Goal: Navigation & Orientation: Find specific page/section

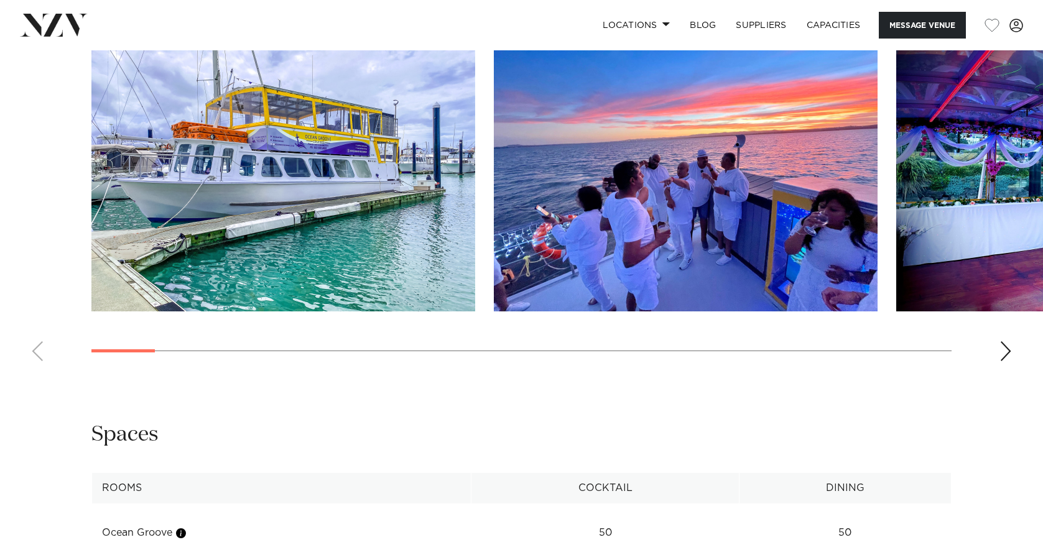
scroll to position [1306, 0]
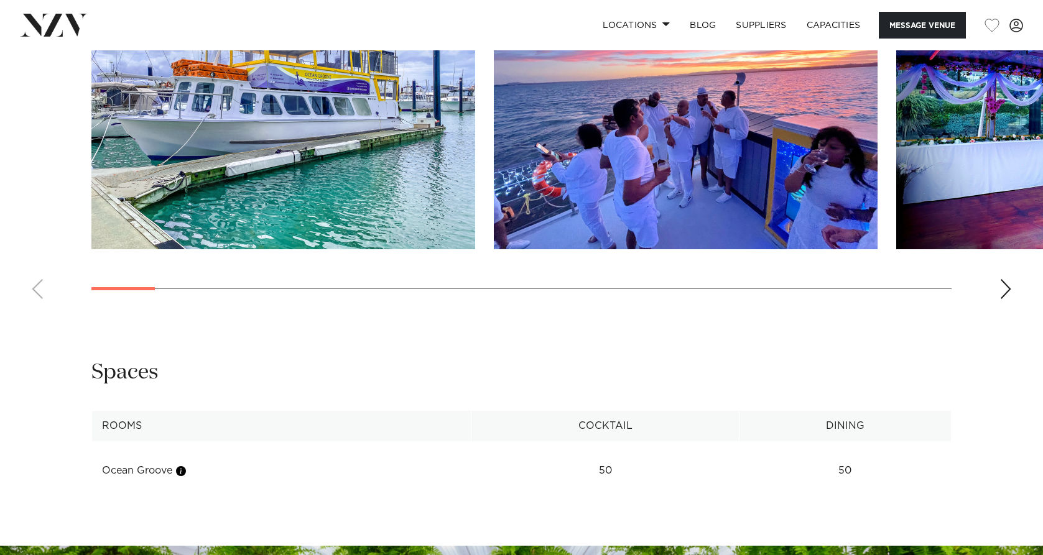
click at [1002, 299] on div "Next slide" at bounding box center [1005, 289] width 12 height 20
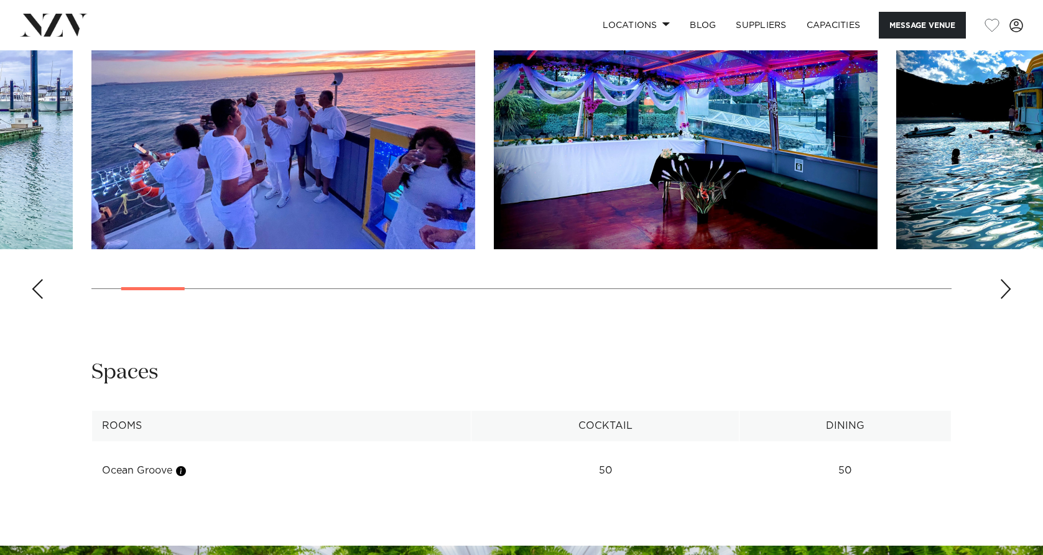
click at [1002, 299] on div "Next slide" at bounding box center [1005, 289] width 12 height 20
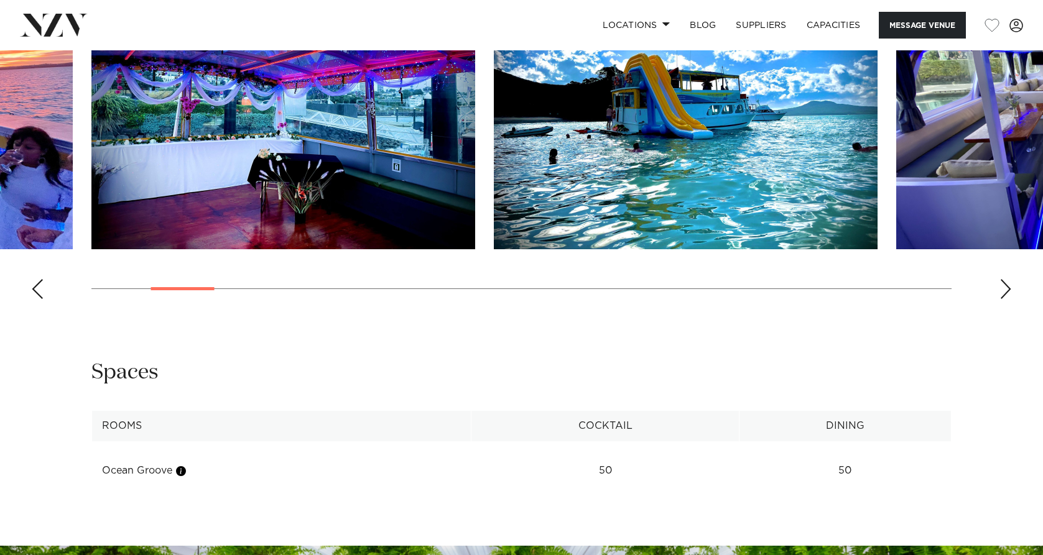
click at [1002, 299] on div "Next slide" at bounding box center [1005, 289] width 12 height 20
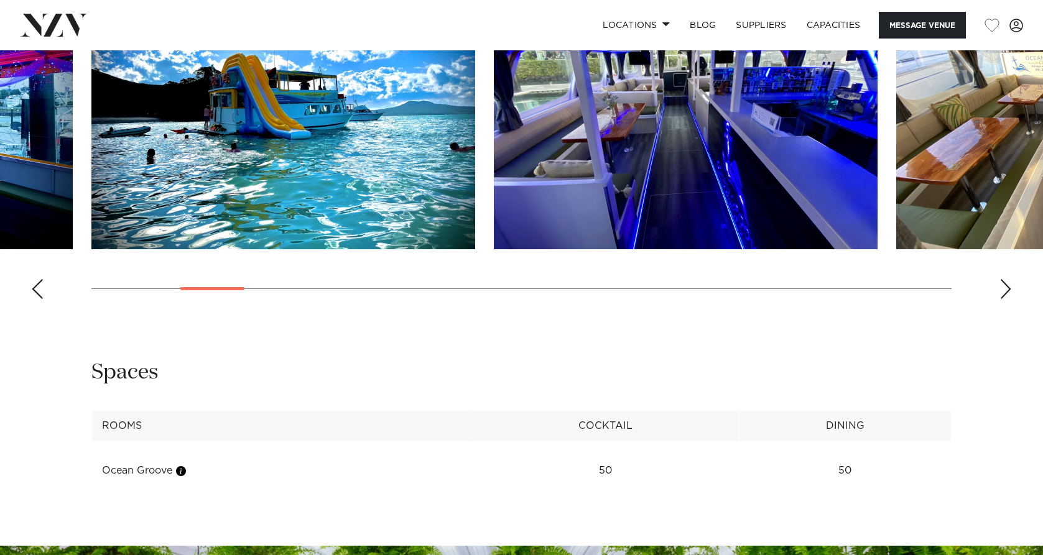
click at [1002, 299] on div "Next slide" at bounding box center [1005, 289] width 12 height 20
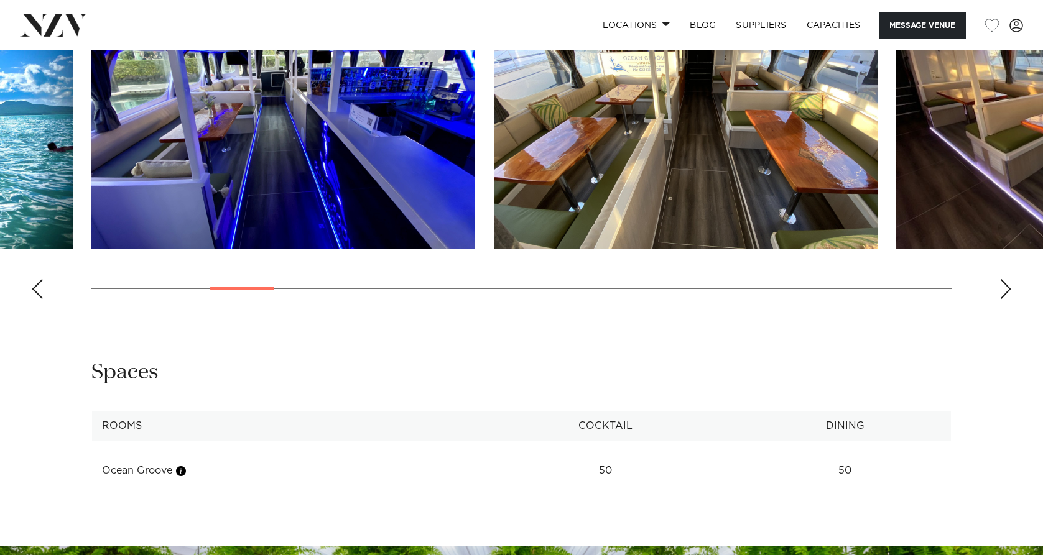
click at [1002, 299] on div "Next slide" at bounding box center [1005, 289] width 12 height 20
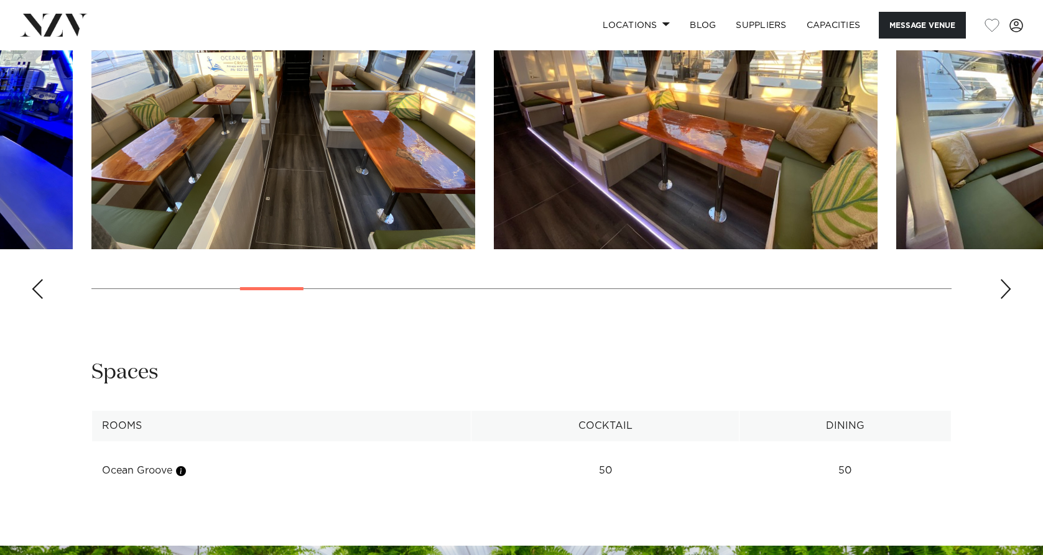
click at [1002, 299] on div "Next slide" at bounding box center [1005, 289] width 12 height 20
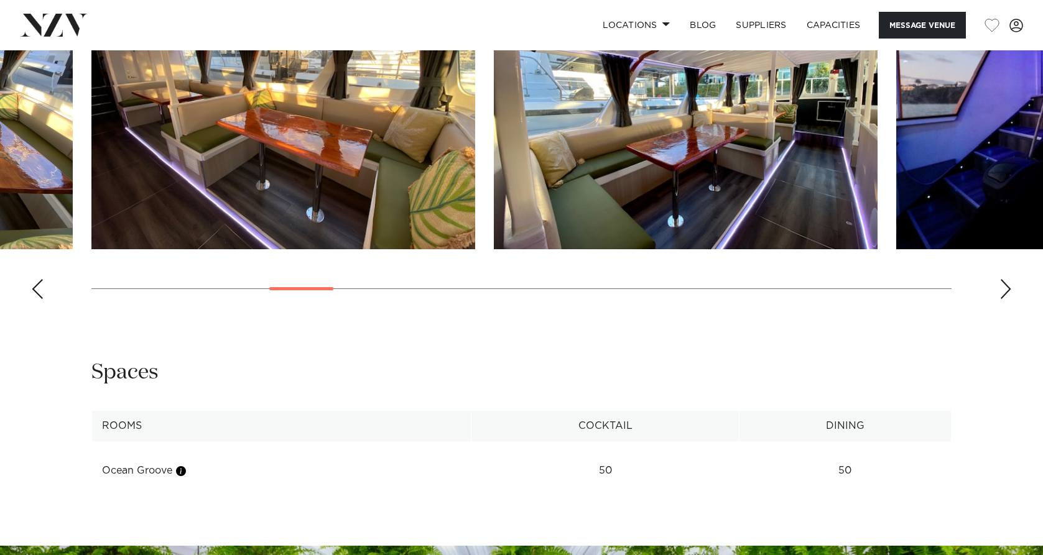
click at [1002, 299] on div "Next slide" at bounding box center [1005, 289] width 12 height 20
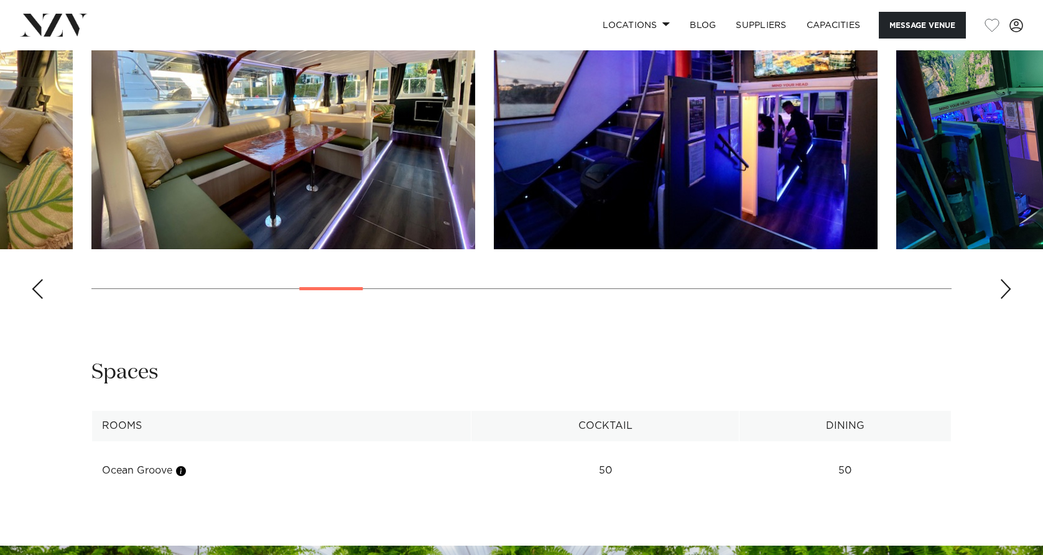
click at [1002, 299] on div "Next slide" at bounding box center [1005, 289] width 12 height 20
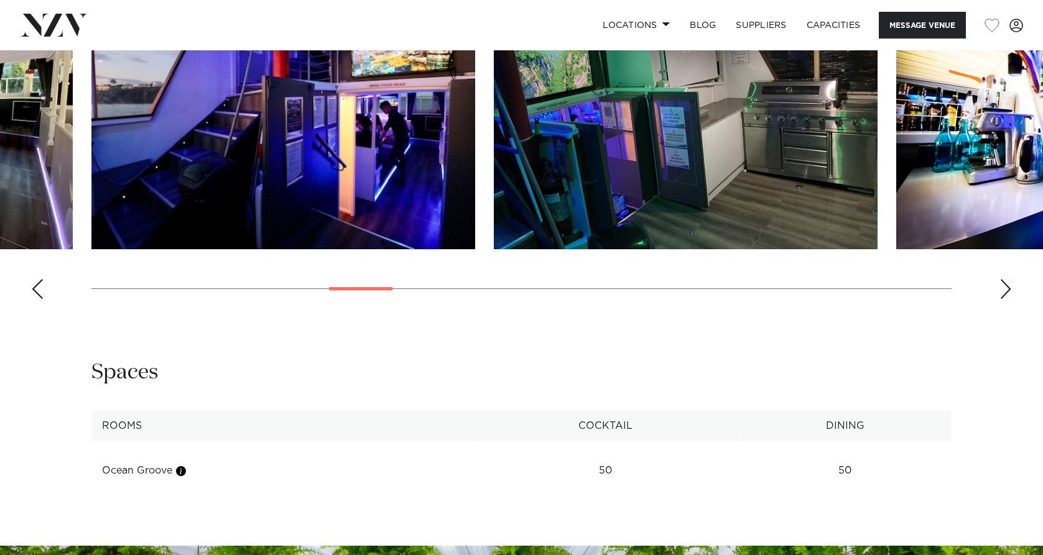
click at [1002, 299] on div "Next slide" at bounding box center [1005, 289] width 12 height 20
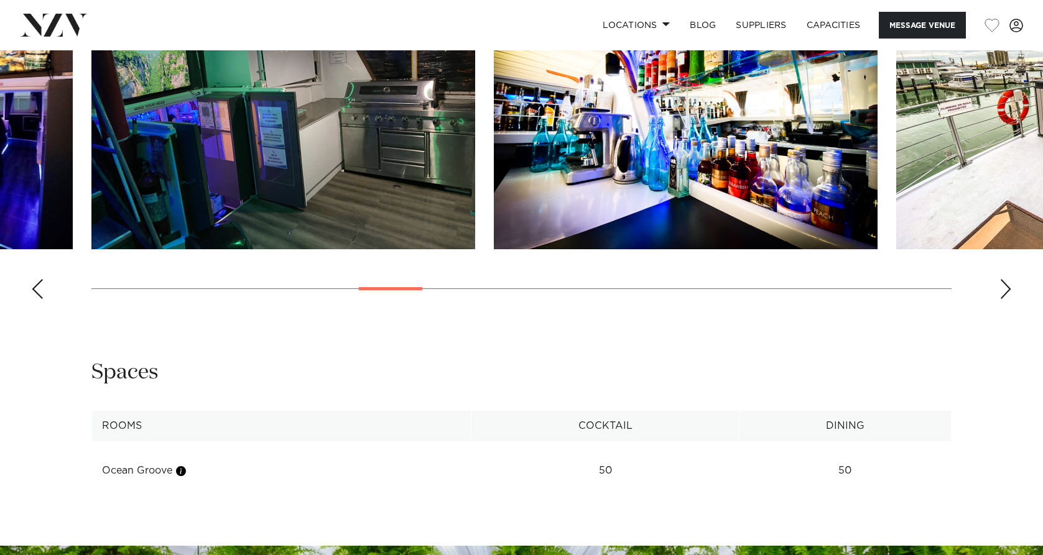
click at [1002, 299] on div "Next slide" at bounding box center [1005, 289] width 12 height 20
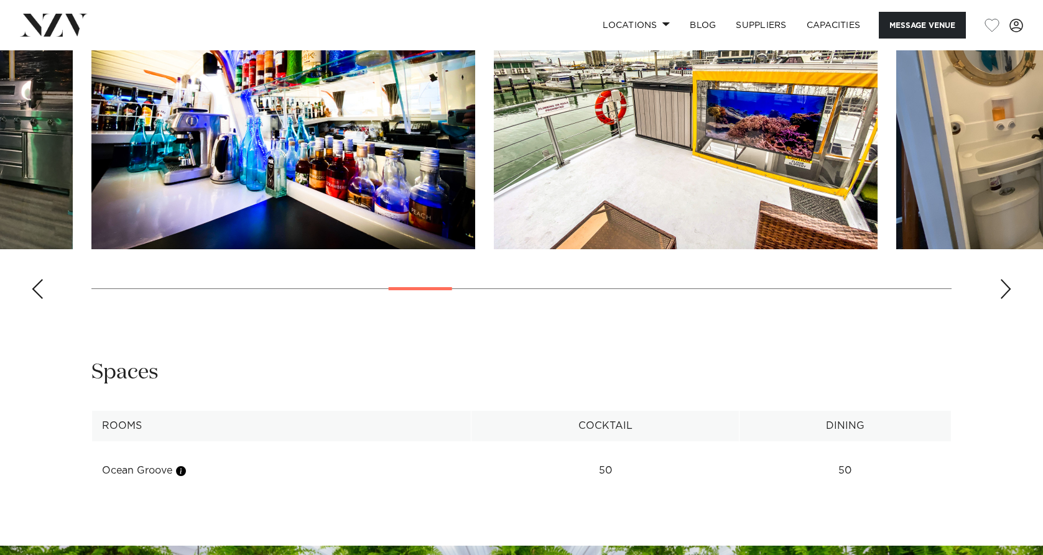
click at [1004, 299] on div "Next slide" at bounding box center [1005, 289] width 12 height 20
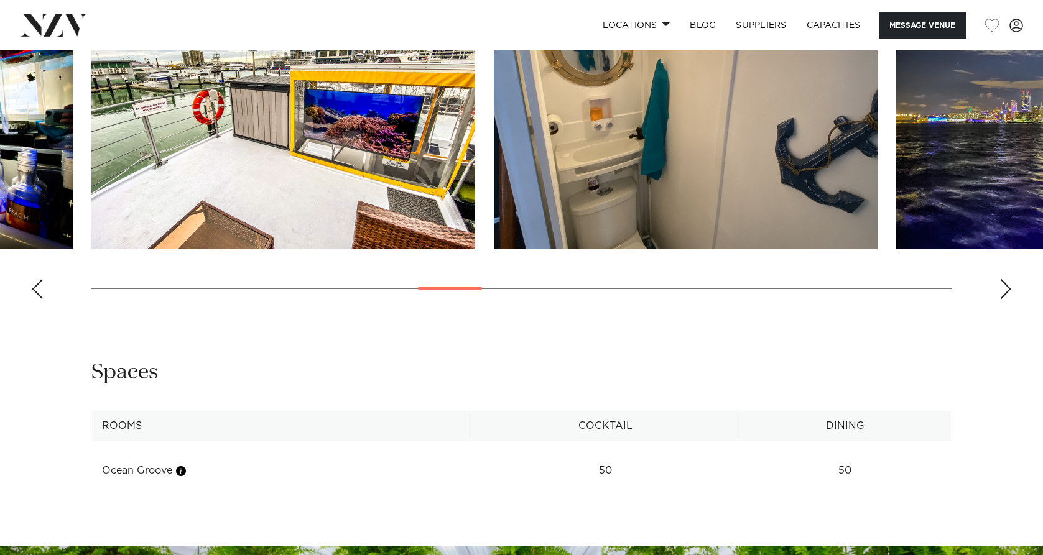
click at [1004, 299] on div "Next slide" at bounding box center [1005, 289] width 12 height 20
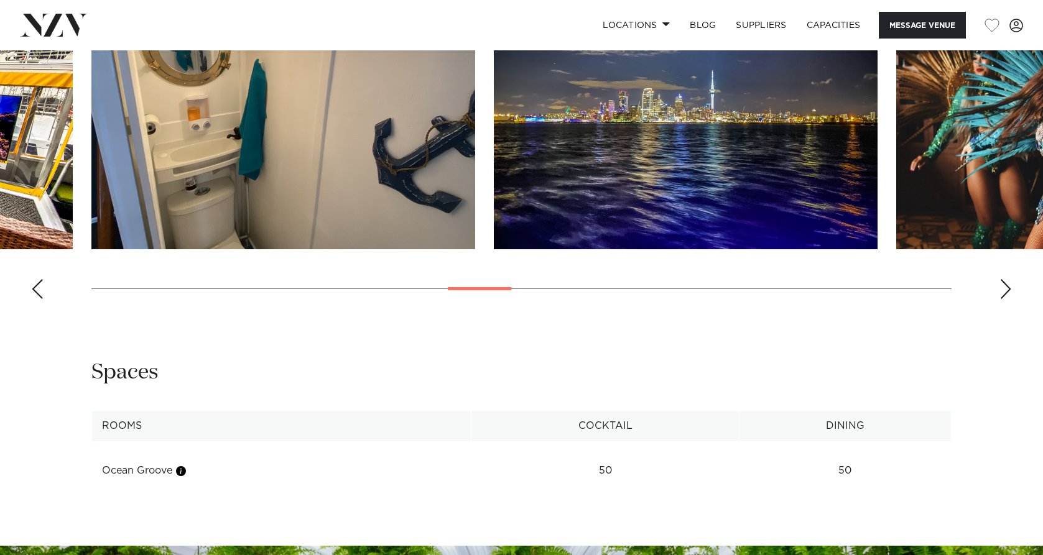
click at [1004, 299] on div "Next slide" at bounding box center [1005, 289] width 12 height 20
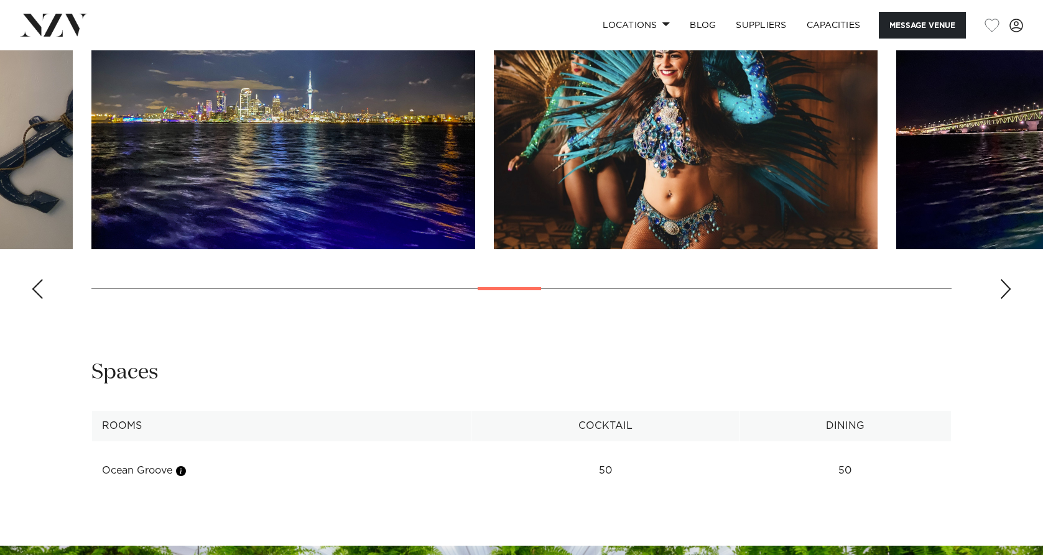
click at [1004, 299] on div "Next slide" at bounding box center [1005, 289] width 12 height 20
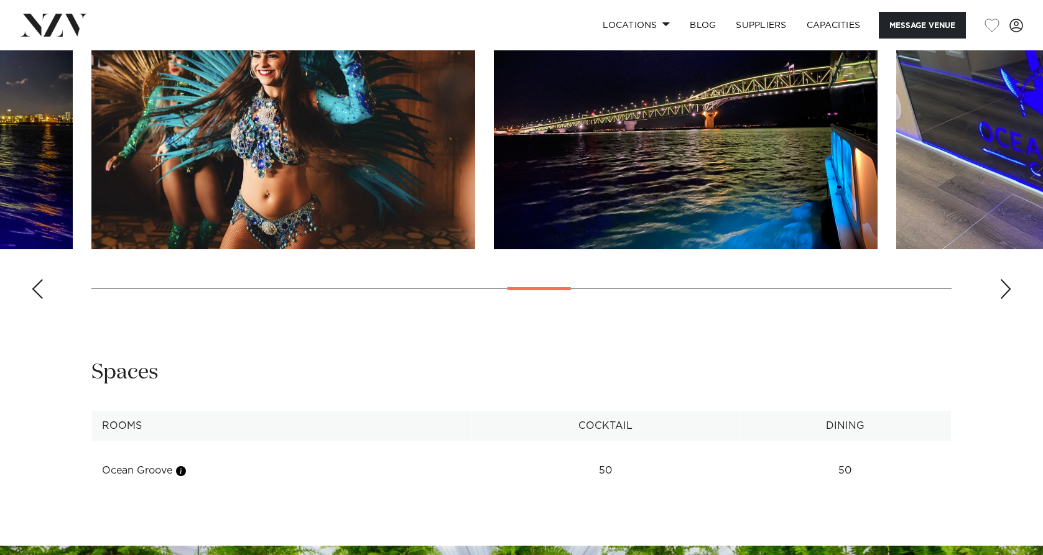
click at [1006, 299] on div "Next slide" at bounding box center [1005, 289] width 12 height 20
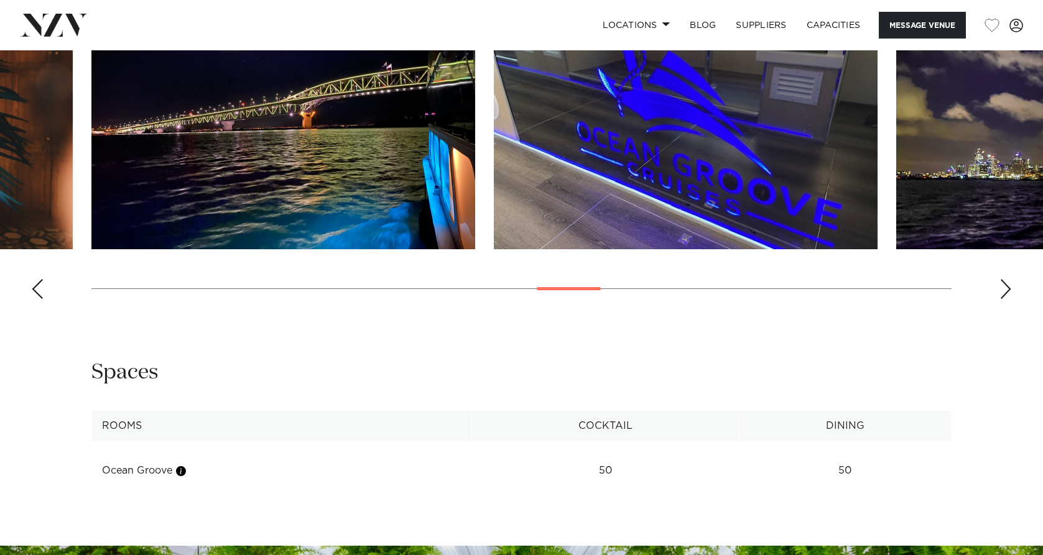
click at [1006, 299] on div "Next slide" at bounding box center [1005, 289] width 12 height 20
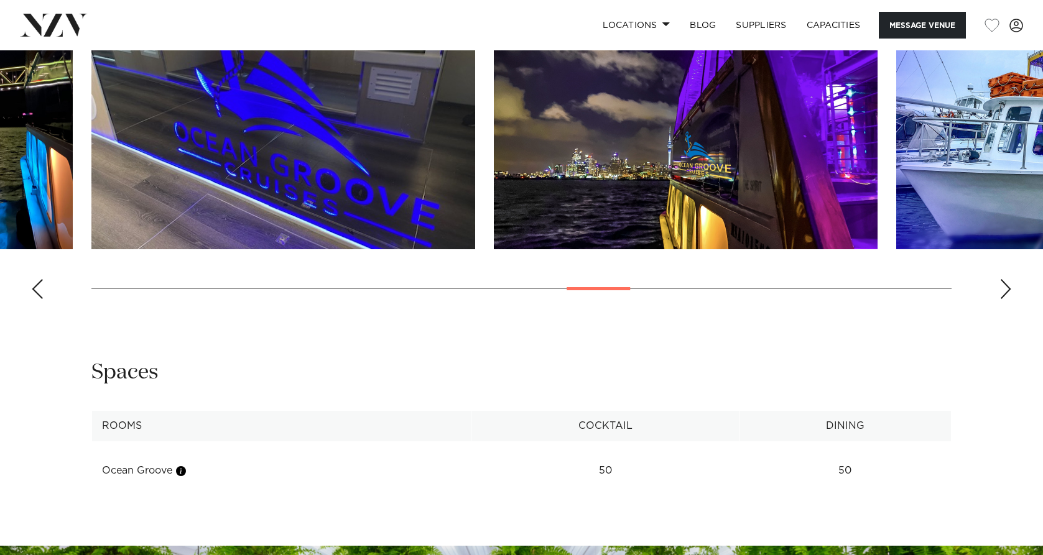
click at [1006, 299] on div "Next slide" at bounding box center [1005, 289] width 12 height 20
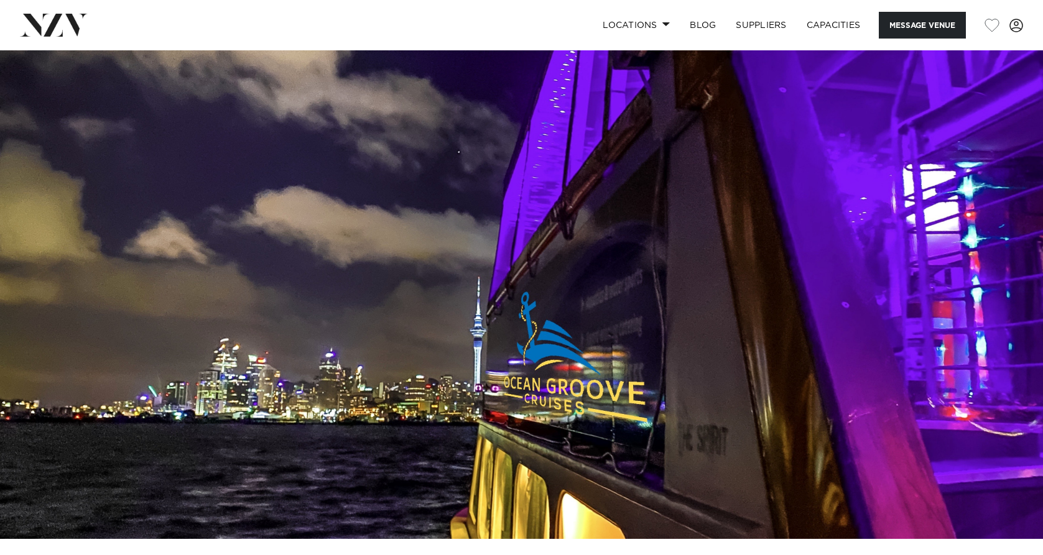
scroll to position [187, 0]
